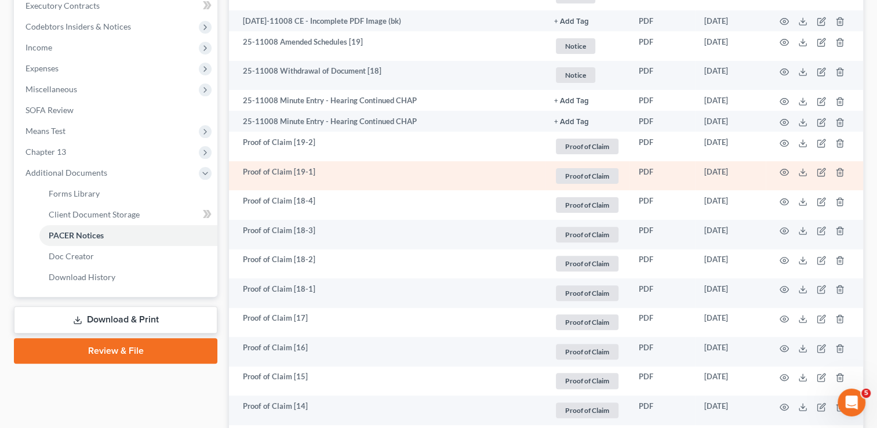
scroll to position [348, 0]
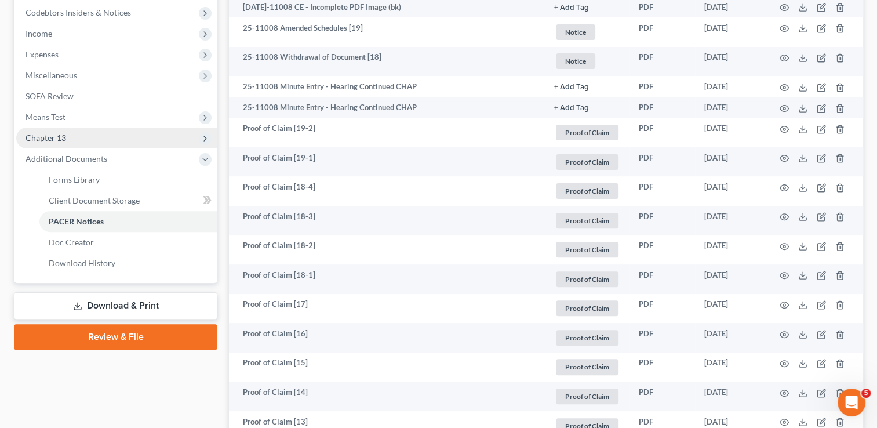
click at [77, 132] on span "Chapter 13" at bounding box center [116, 137] width 201 height 21
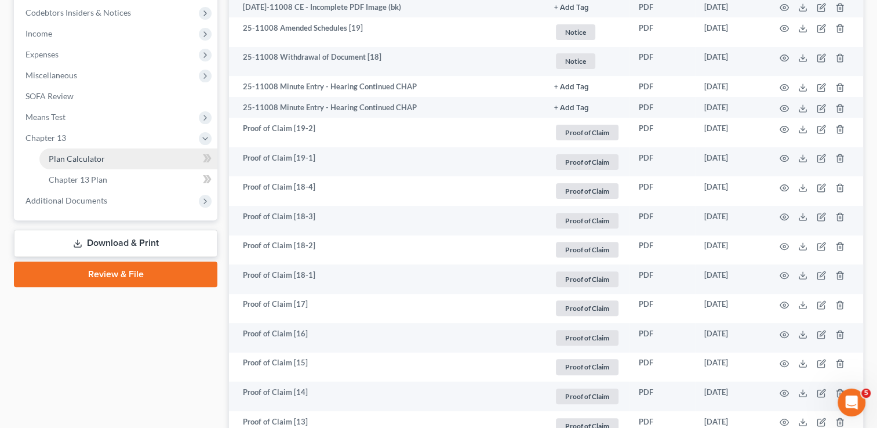
click at [96, 157] on span "Plan Calculator" at bounding box center [77, 159] width 56 height 10
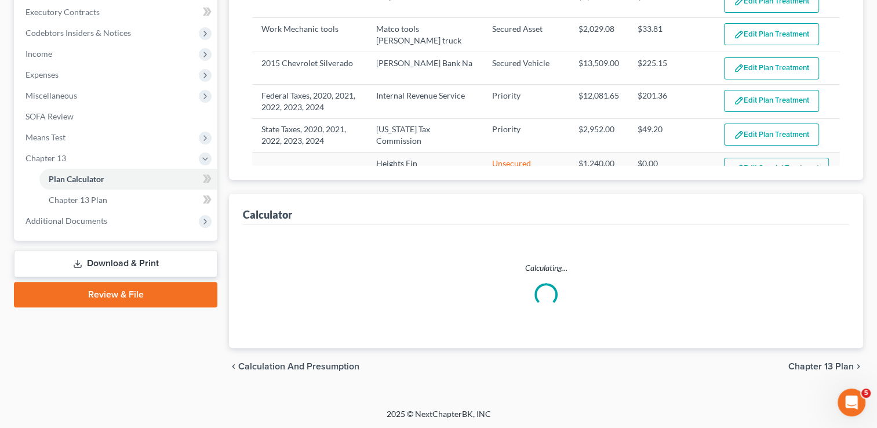
select select "59"
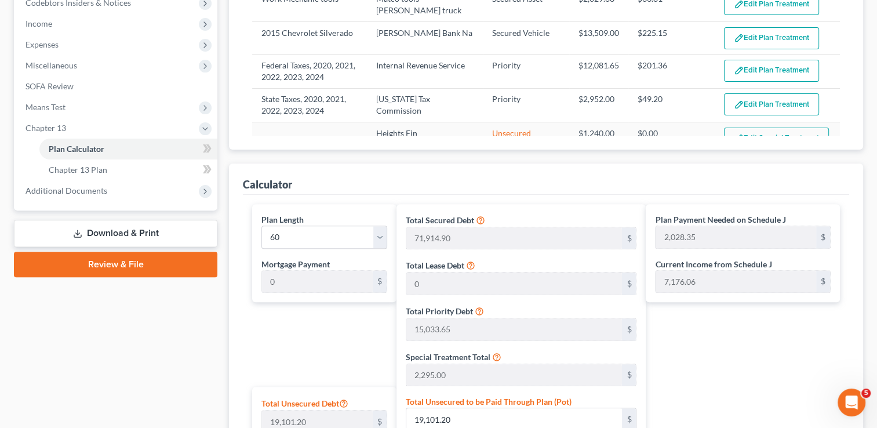
scroll to position [501, 0]
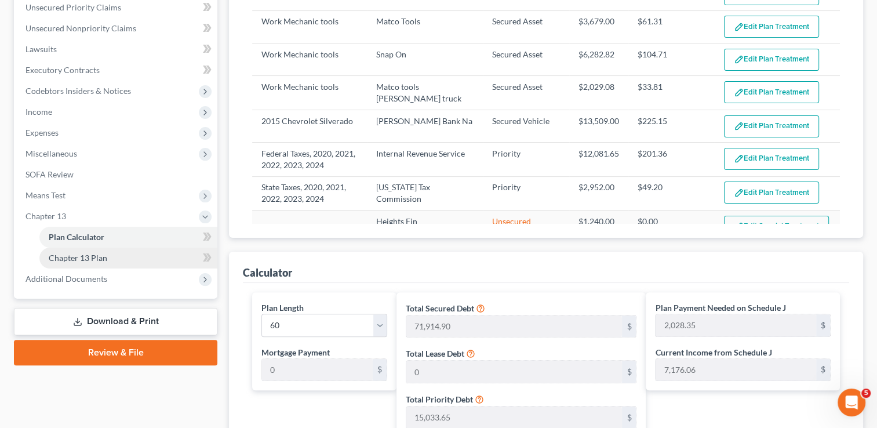
click at [92, 253] on span "Chapter 13 Plan" at bounding box center [78, 258] width 59 height 10
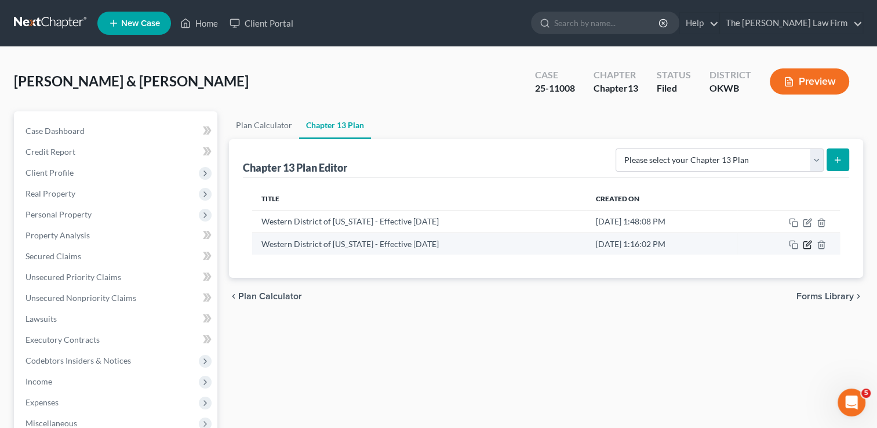
click at [806, 242] on icon "button" at bounding box center [807, 244] width 9 height 9
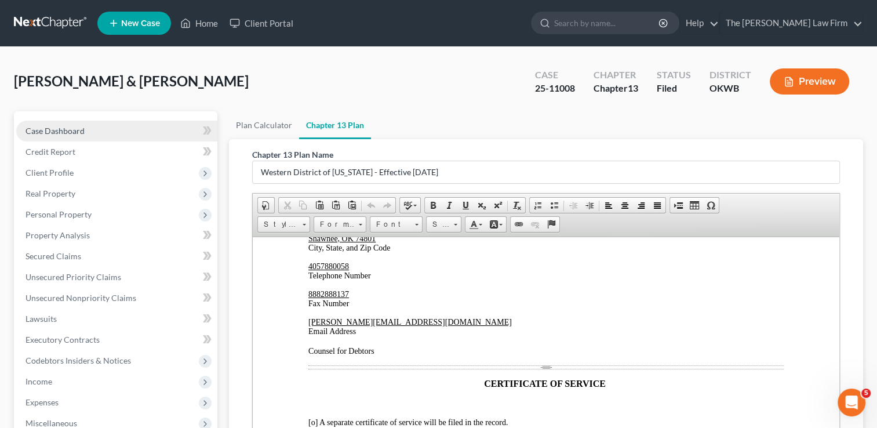
click at [55, 133] on span "Case Dashboard" at bounding box center [54, 131] width 59 height 10
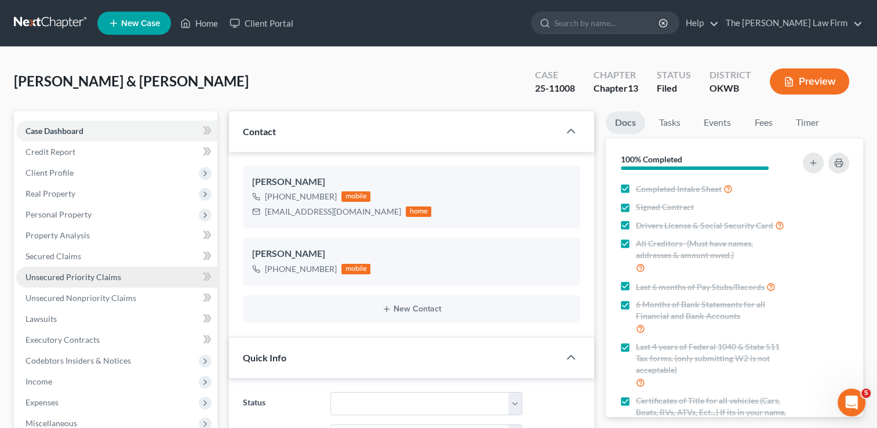
scroll to position [290, 0]
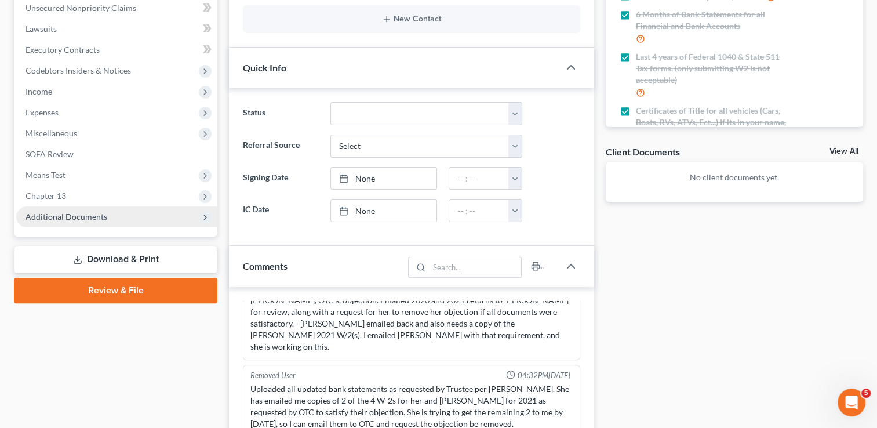
click at [67, 214] on span "Additional Documents" at bounding box center [66, 216] width 82 height 10
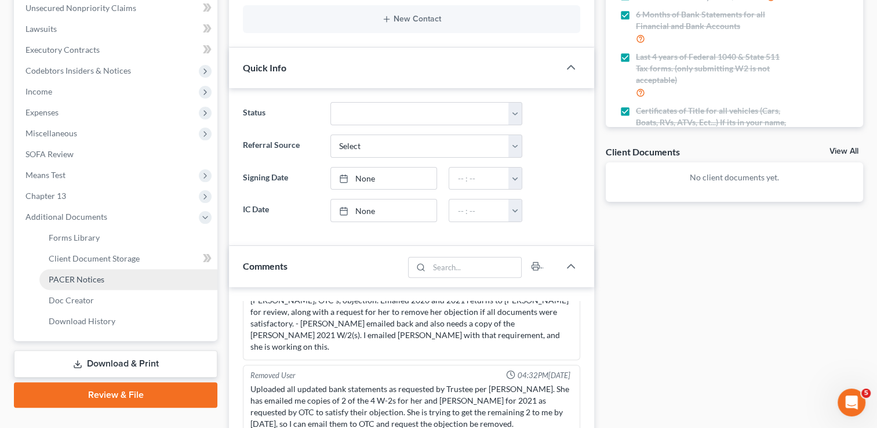
click at [107, 280] on link "PACER Notices" at bounding box center [128, 279] width 178 height 21
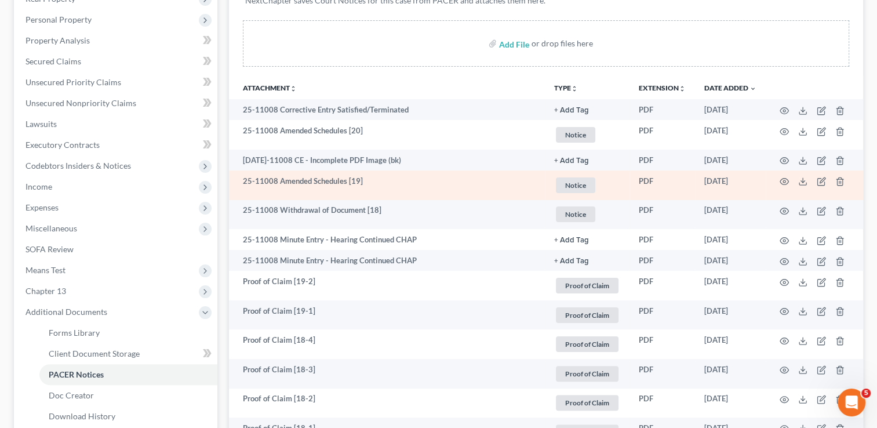
scroll to position [174, 0]
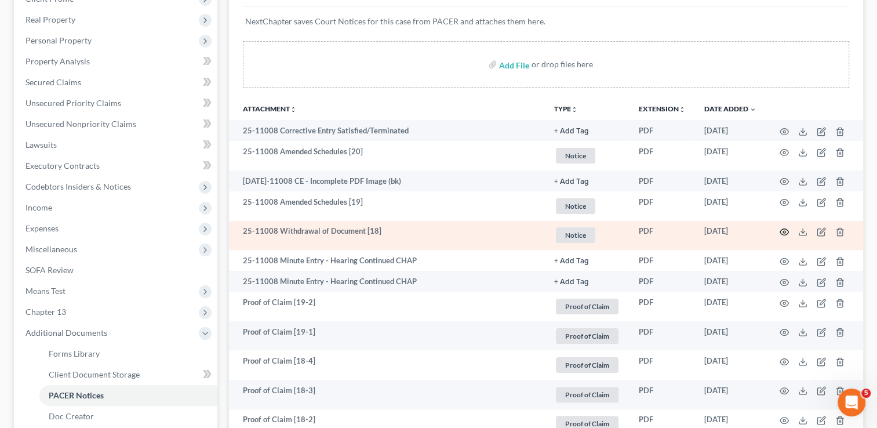
click at [780, 232] on icon "button" at bounding box center [784, 232] width 9 height 6
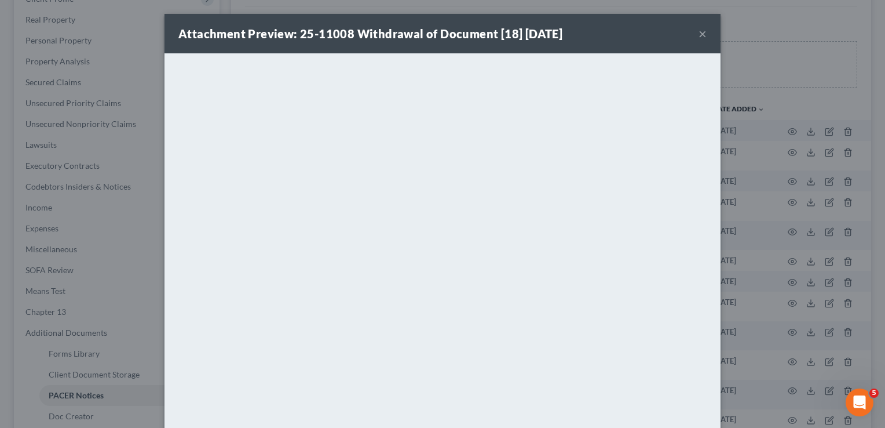
click at [699, 34] on button "×" at bounding box center [703, 34] width 8 height 14
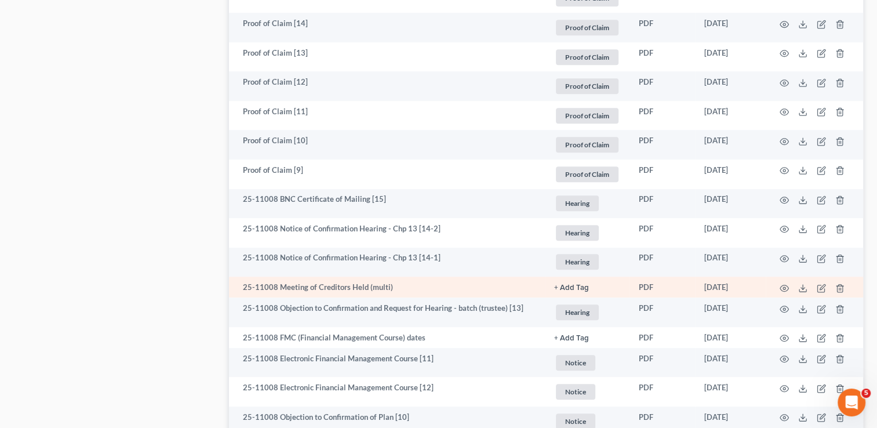
scroll to position [753, 0]
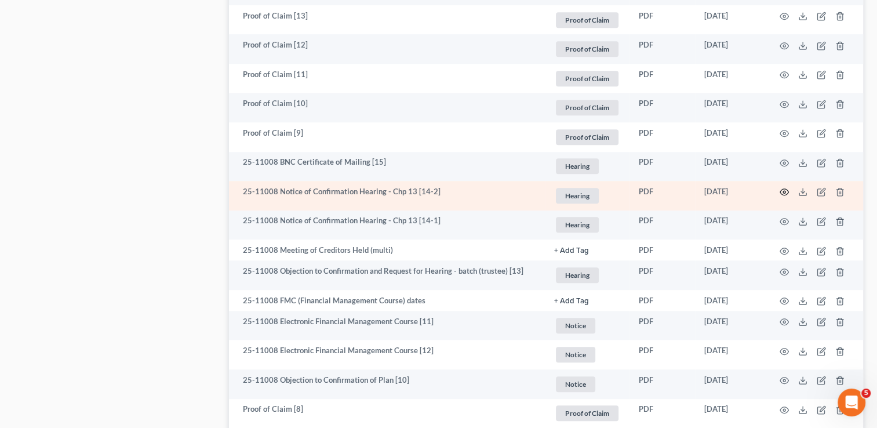
click at [782, 190] on icon "button" at bounding box center [783, 191] width 9 height 9
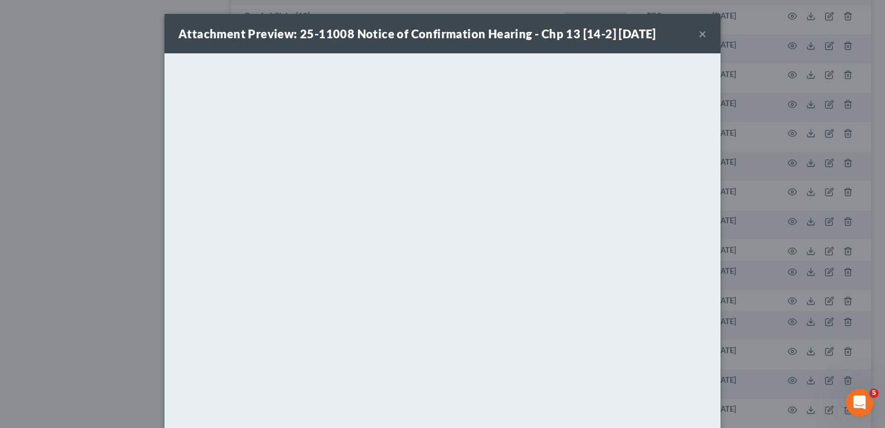
click at [699, 36] on button "×" at bounding box center [703, 34] width 8 height 14
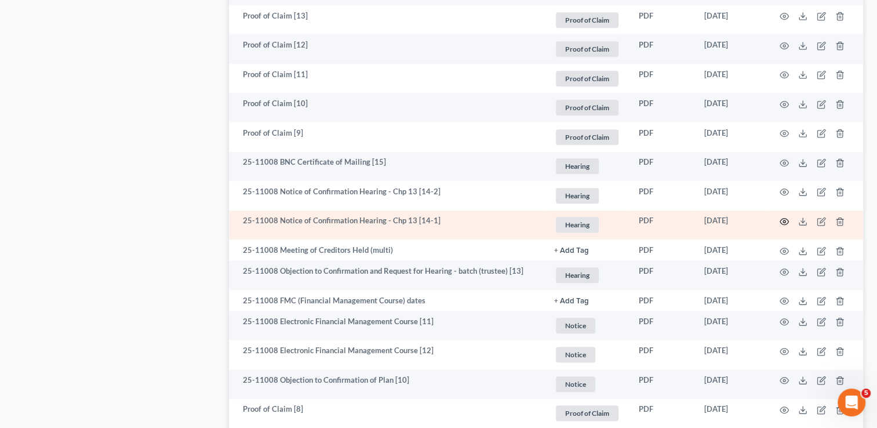
click at [782, 223] on icon "button" at bounding box center [783, 221] width 9 height 9
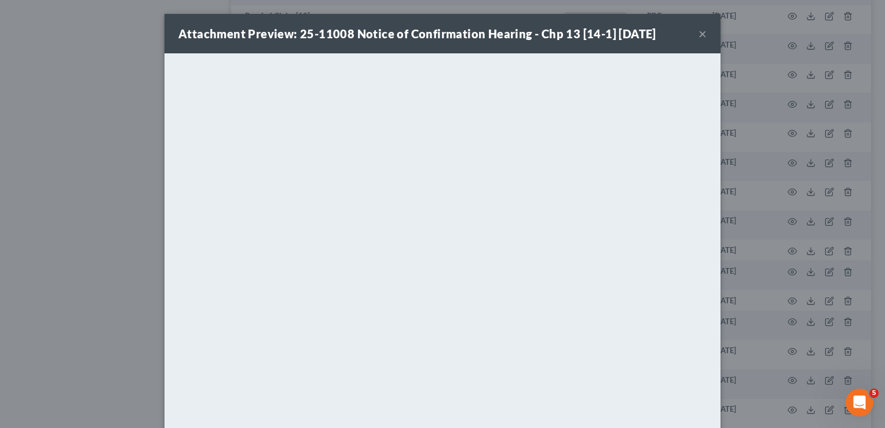
click at [699, 35] on button "×" at bounding box center [703, 34] width 8 height 14
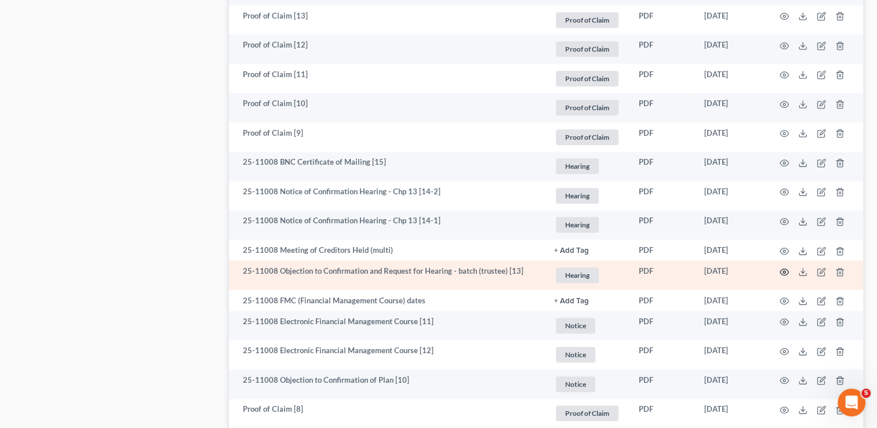
click at [783, 272] on icon "button" at bounding box center [783, 271] width 9 height 9
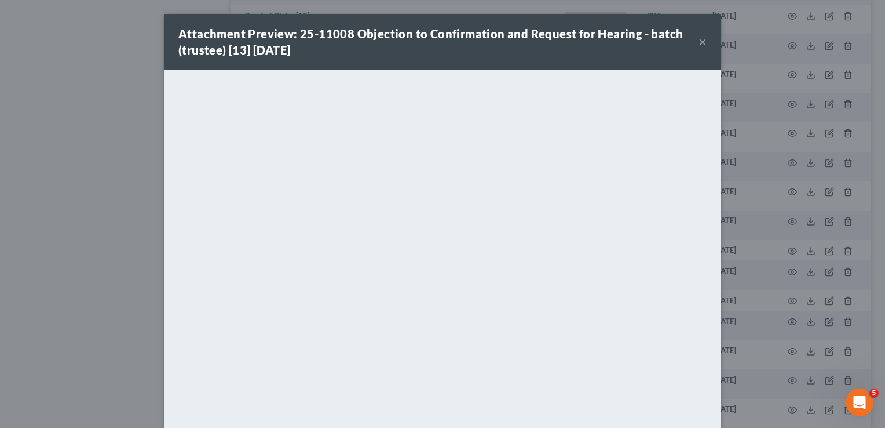
click at [699, 41] on button "×" at bounding box center [703, 42] width 8 height 14
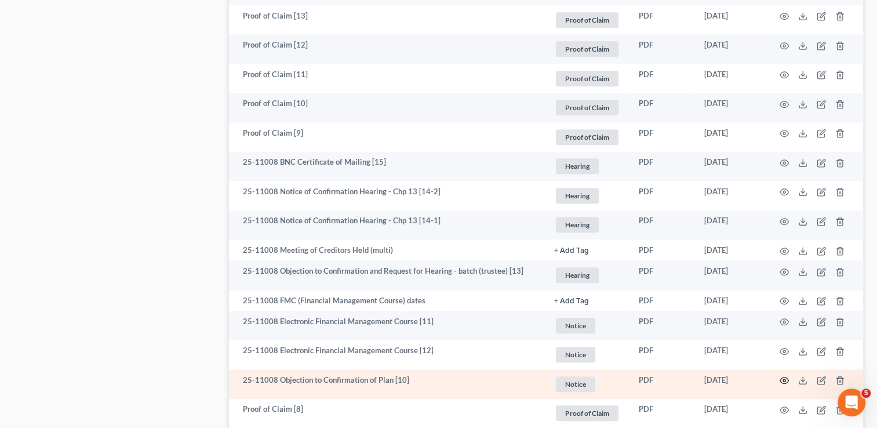
click at [783, 381] on circle "button" at bounding box center [784, 380] width 2 height 2
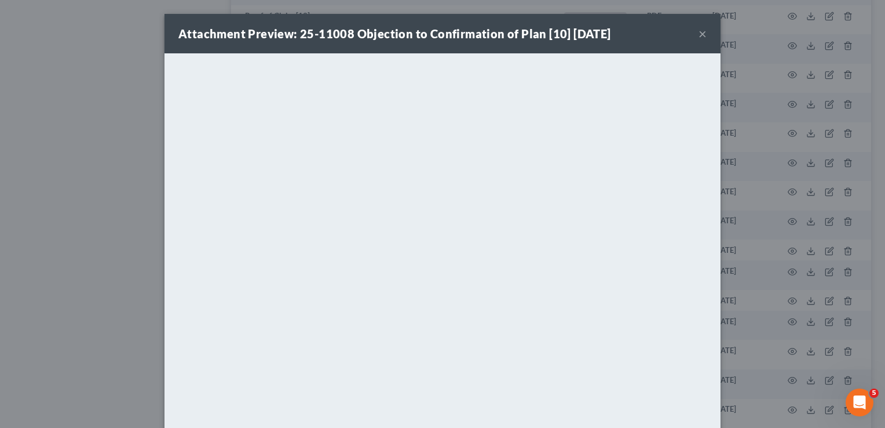
click at [701, 33] on button "×" at bounding box center [703, 34] width 8 height 14
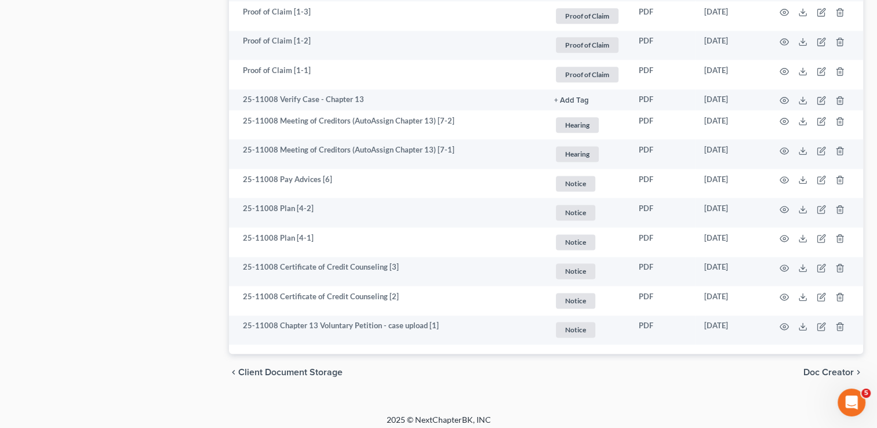
scroll to position [1510, 0]
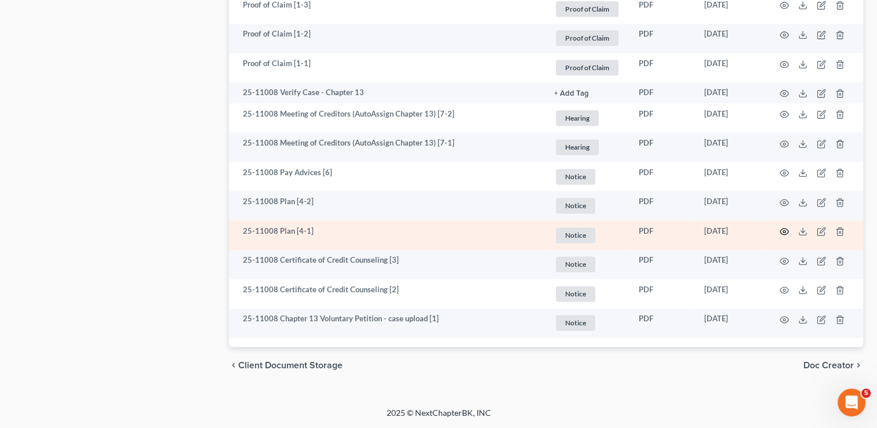
click at [784, 232] on icon "button" at bounding box center [783, 231] width 9 height 9
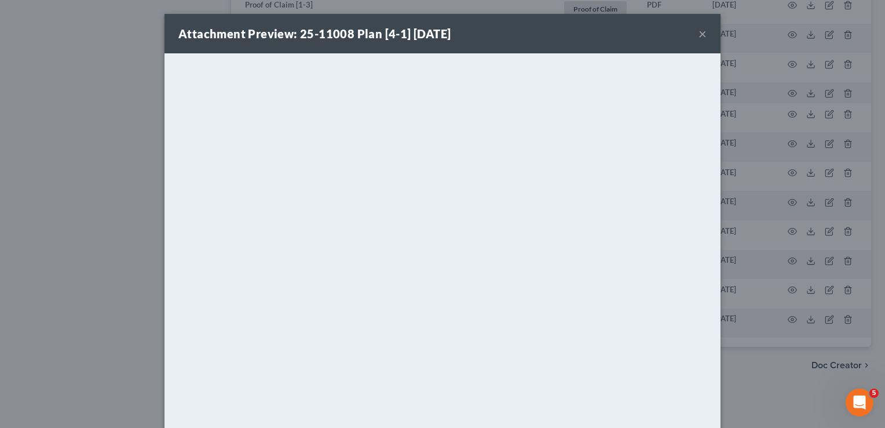
click at [699, 37] on button "×" at bounding box center [703, 34] width 8 height 14
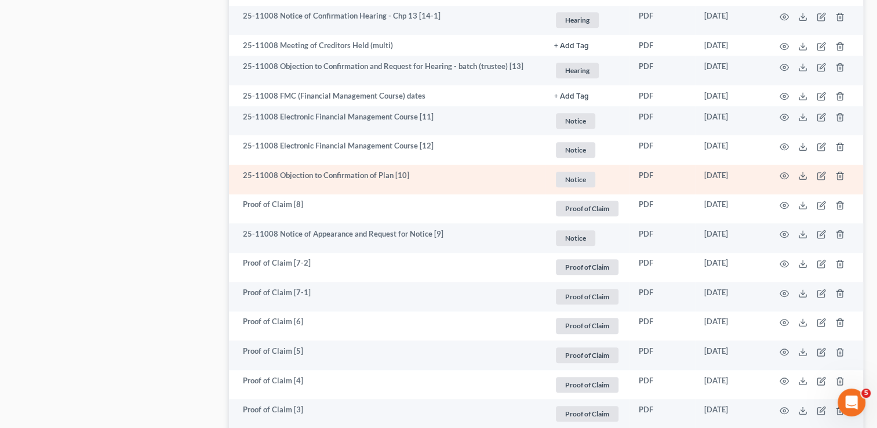
scroll to position [931, 0]
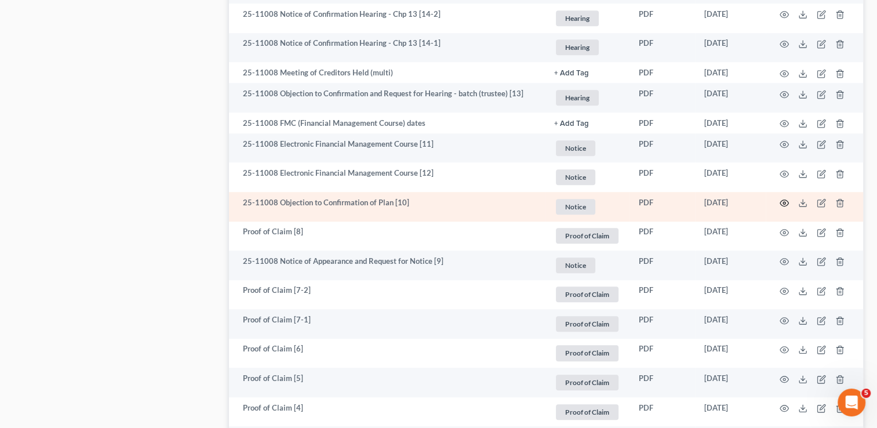
click at [781, 205] on icon "button" at bounding box center [783, 202] width 9 height 9
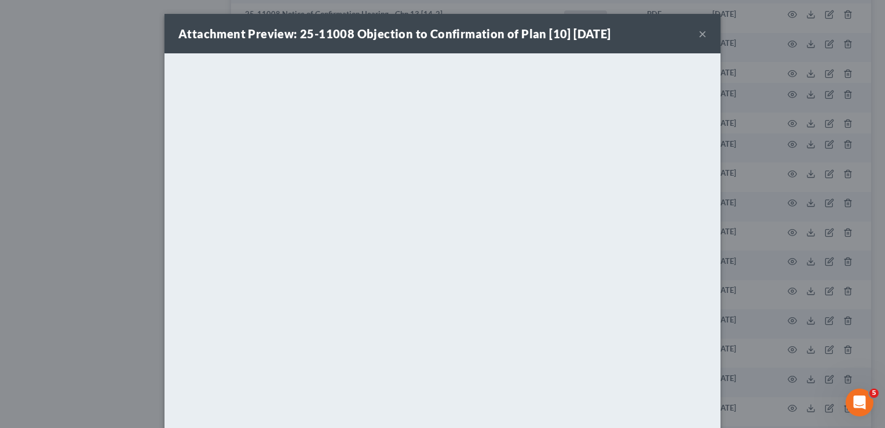
click at [699, 34] on button "×" at bounding box center [703, 34] width 8 height 14
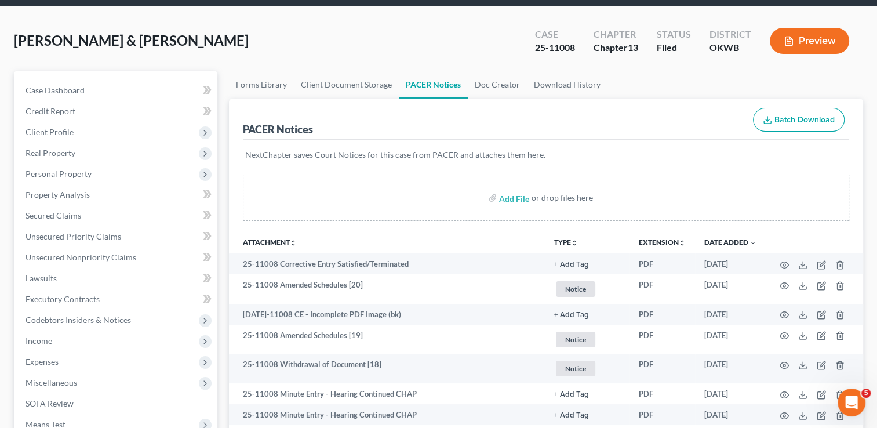
scroll to position [0, 0]
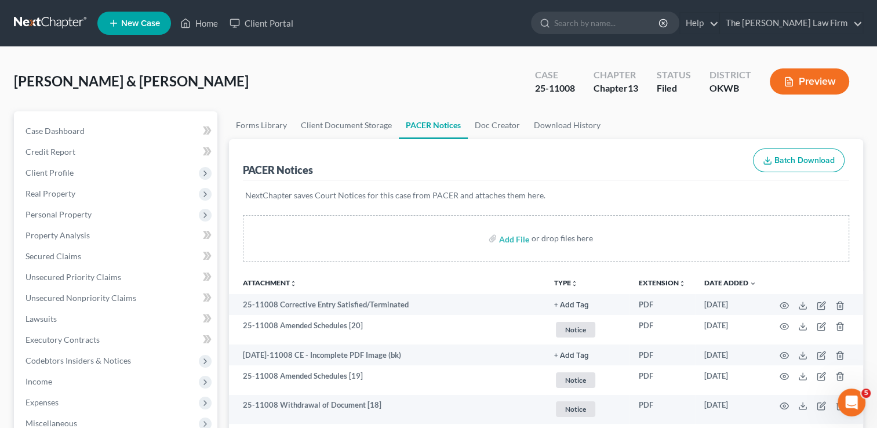
click at [53, 16] on link at bounding box center [51, 23] width 74 height 21
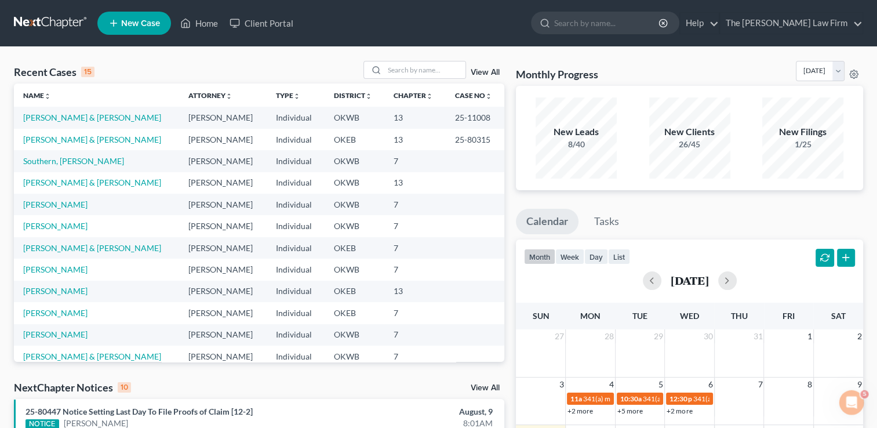
click at [492, 70] on link "View All" at bounding box center [485, 72] width 29 height 8
